Goal: Information Seeking & Learning: Learn about a topic

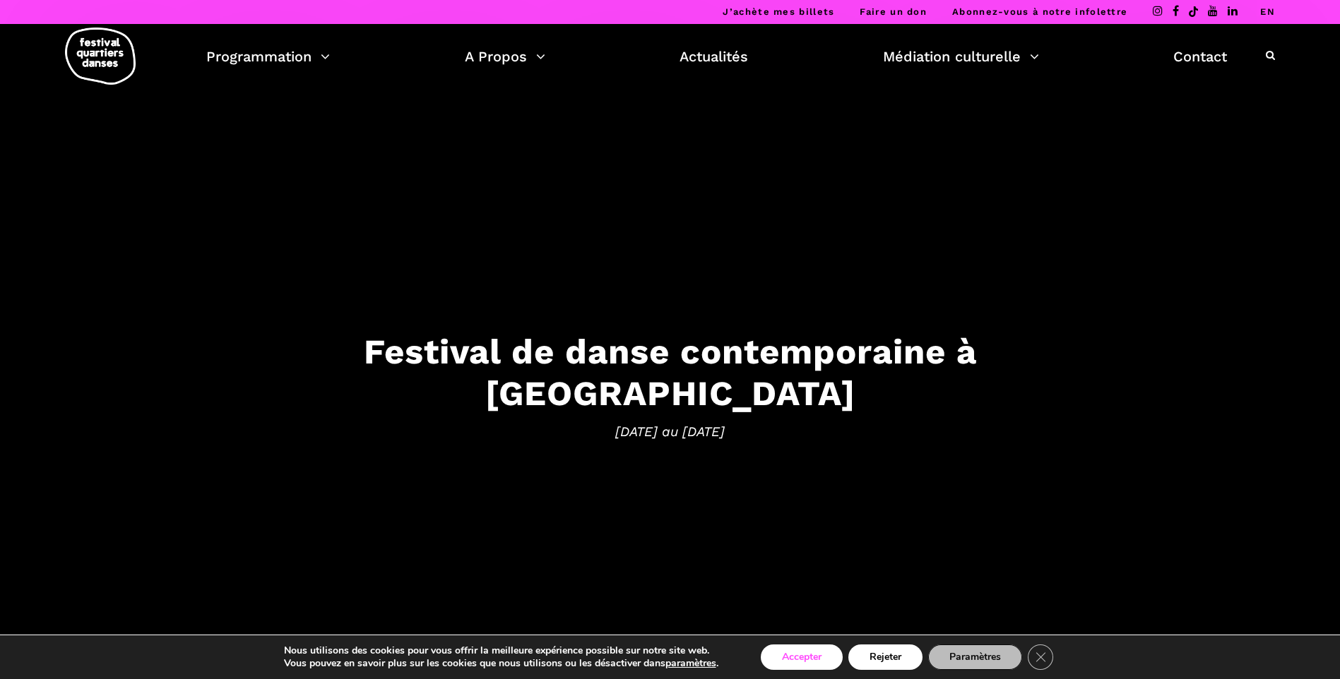
click at [792, 665] on button "Accepter" at bounding box center [802, 657] width 82 height 25
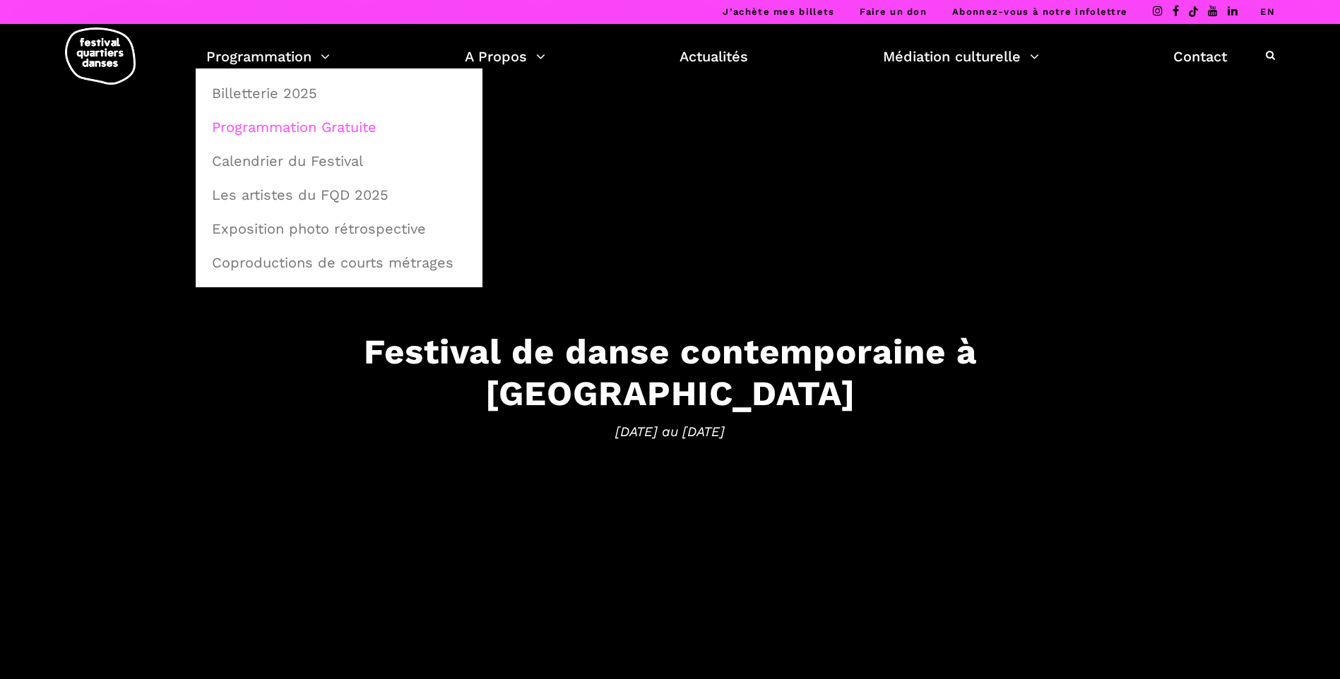
click at [311, 129] on link "Programmation Gratuite" at bounding box center [338, 127] width 271 height 32
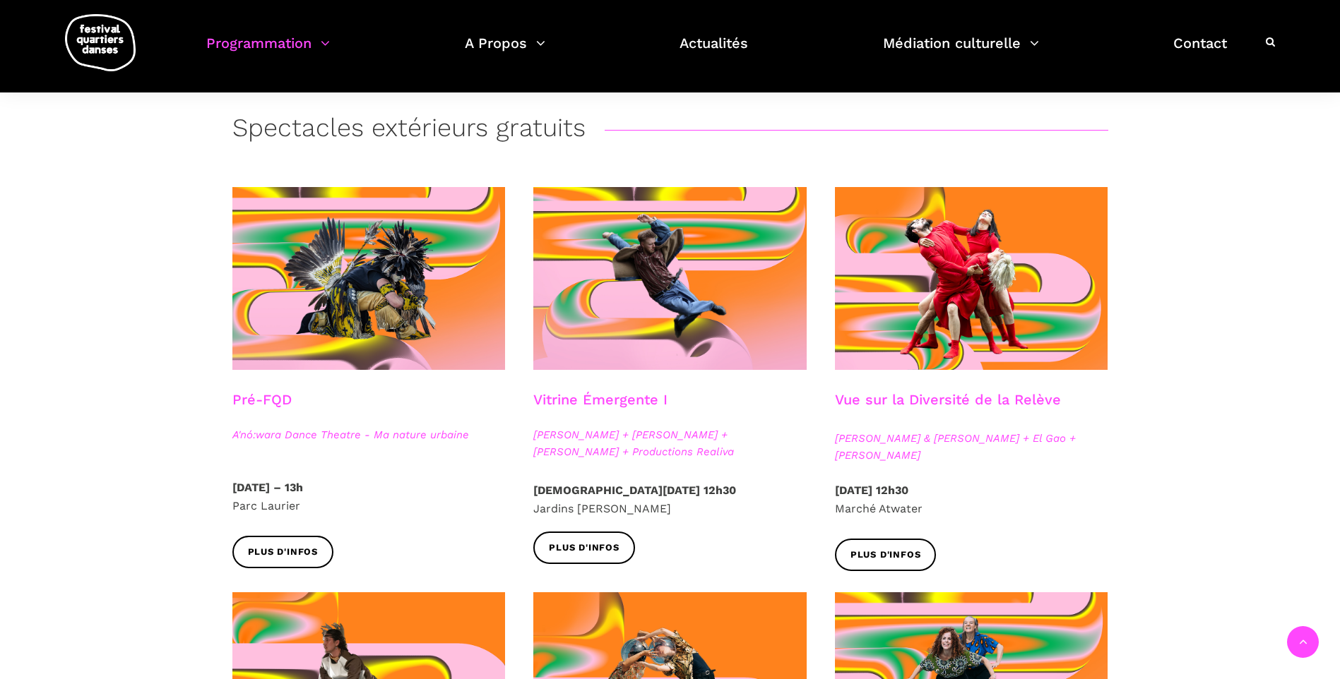
scroll to position [282, 0]
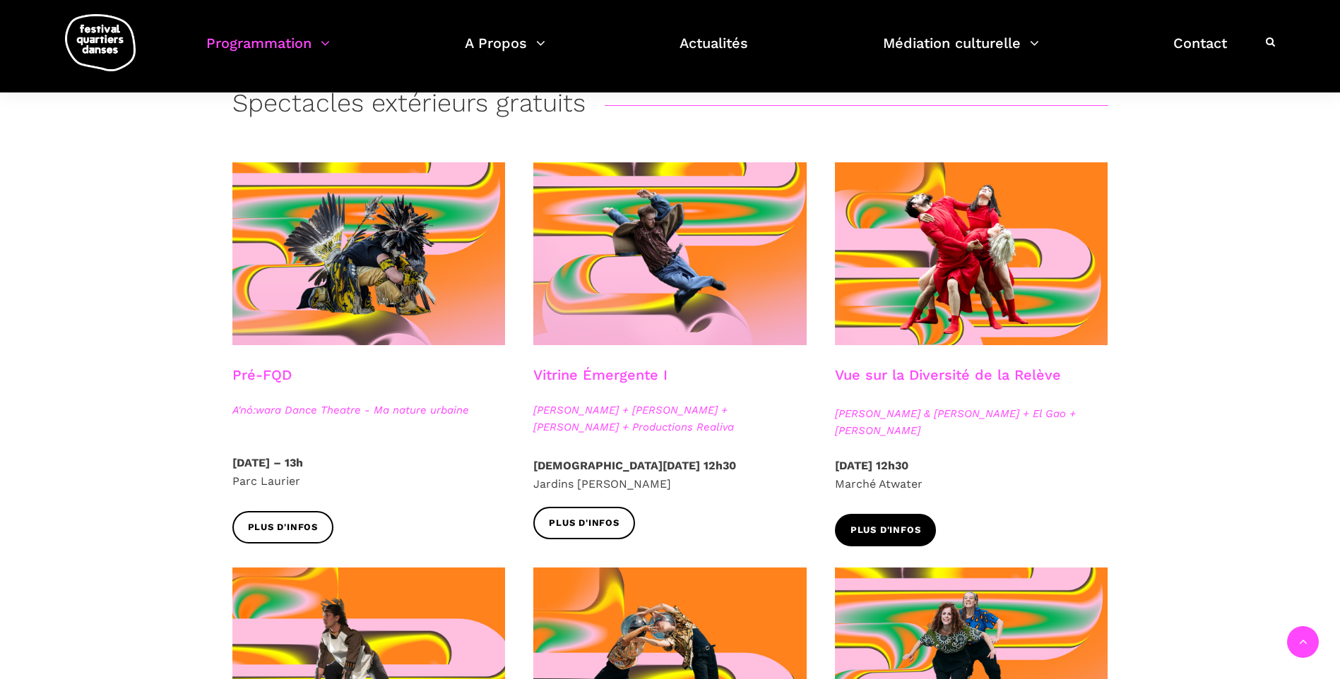
click at [886, 529] on span "Plus d'infos" at bounding box center [885, 530] width 71 height 15
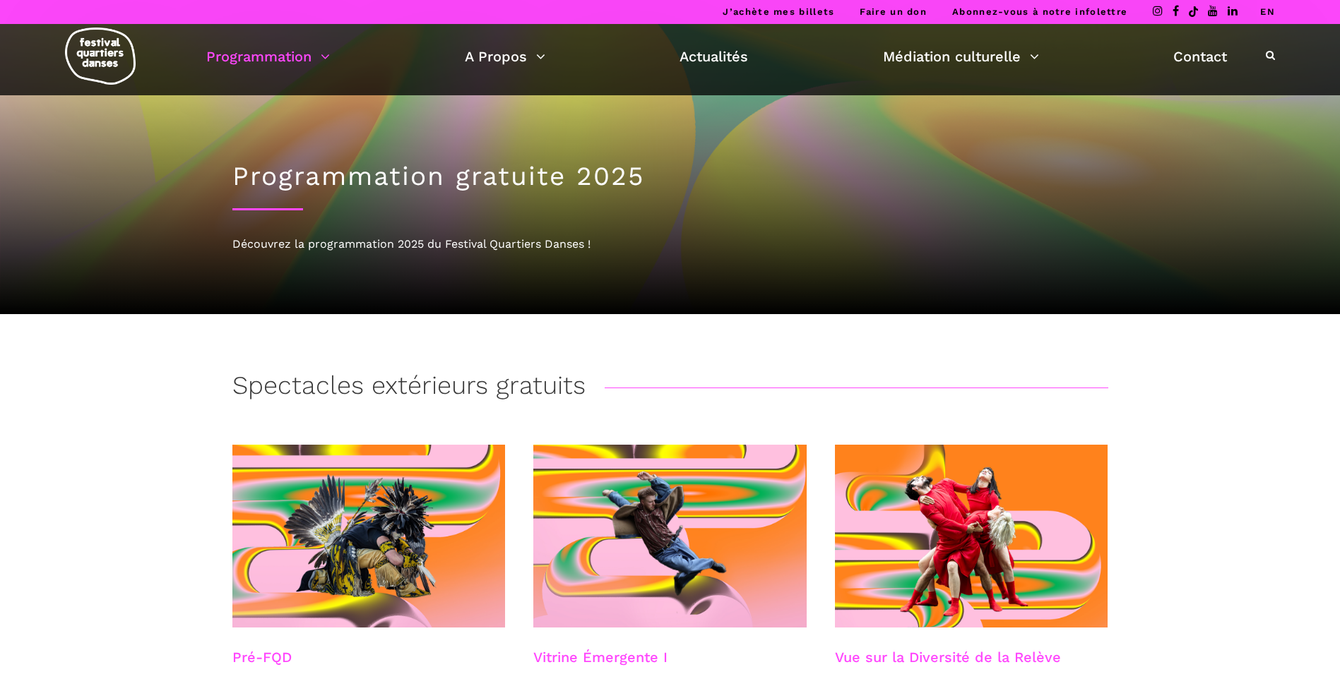
click at [106, 55] on img at bounding box center [100, 56] width 71 height 57
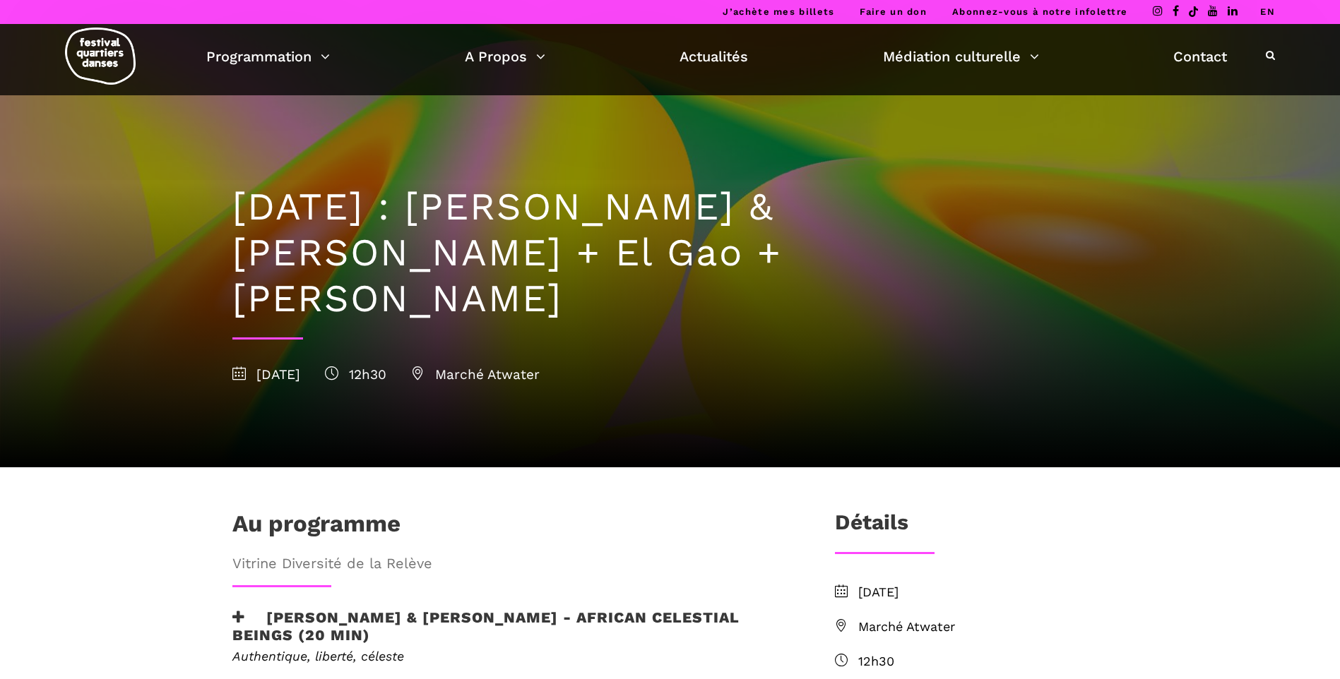
click at [90, 61] on img at bounding box center [100, 56] width 71 height 57
